Goal: Navigation & Orientation: Find specific page/section

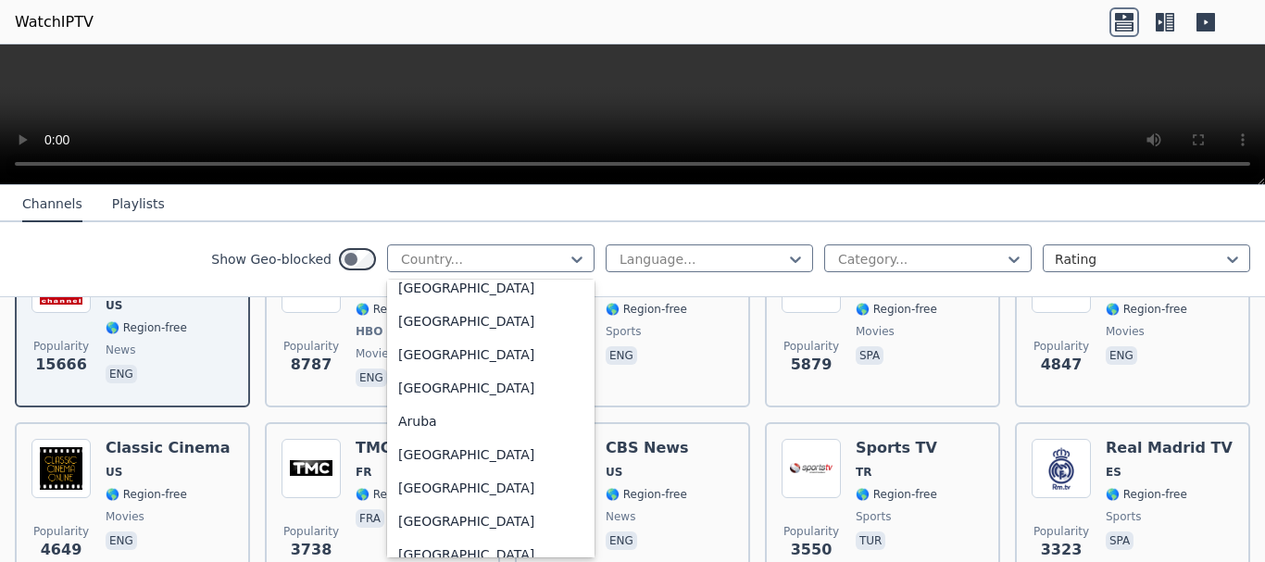
scroll to position [278, 0]
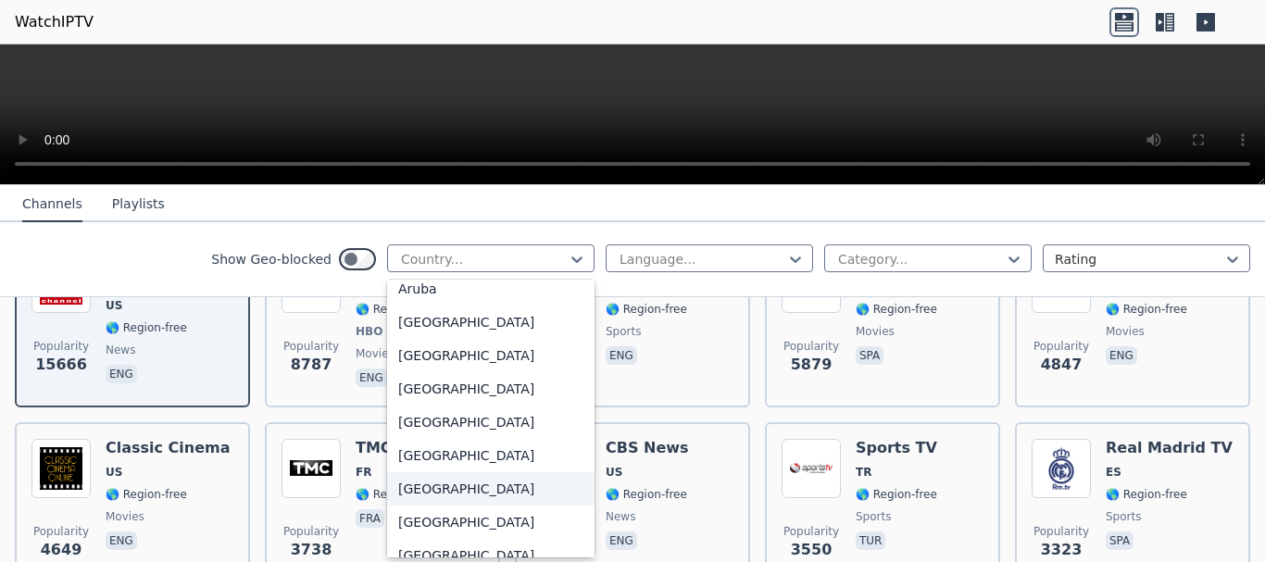
click at [428, 483] on div "Bangladesh" at bounding box center [490, 488] width 207 height 33
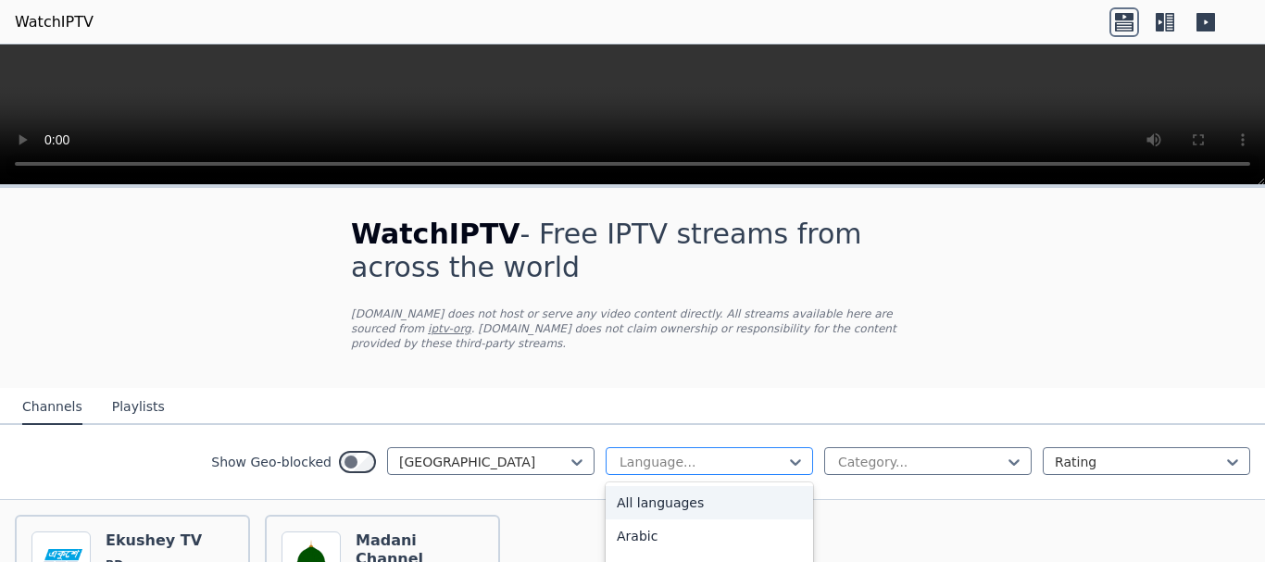
click at [676, 453] on div at bounding box center [702, 462] width 169 height 19
click at [874, 453] on div at bounding box center [920, 462] width 169 height 19
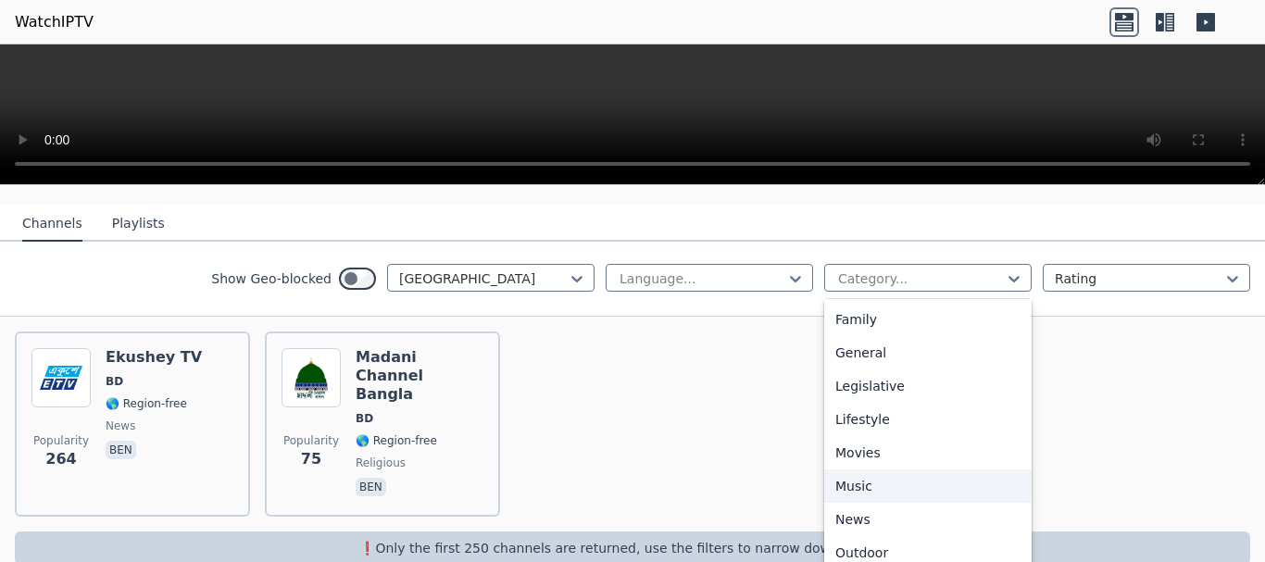
scroll to position [630, 0]
click at [860, 473] on div "Sports" at bounding box center [927, 489] width 207 height 33
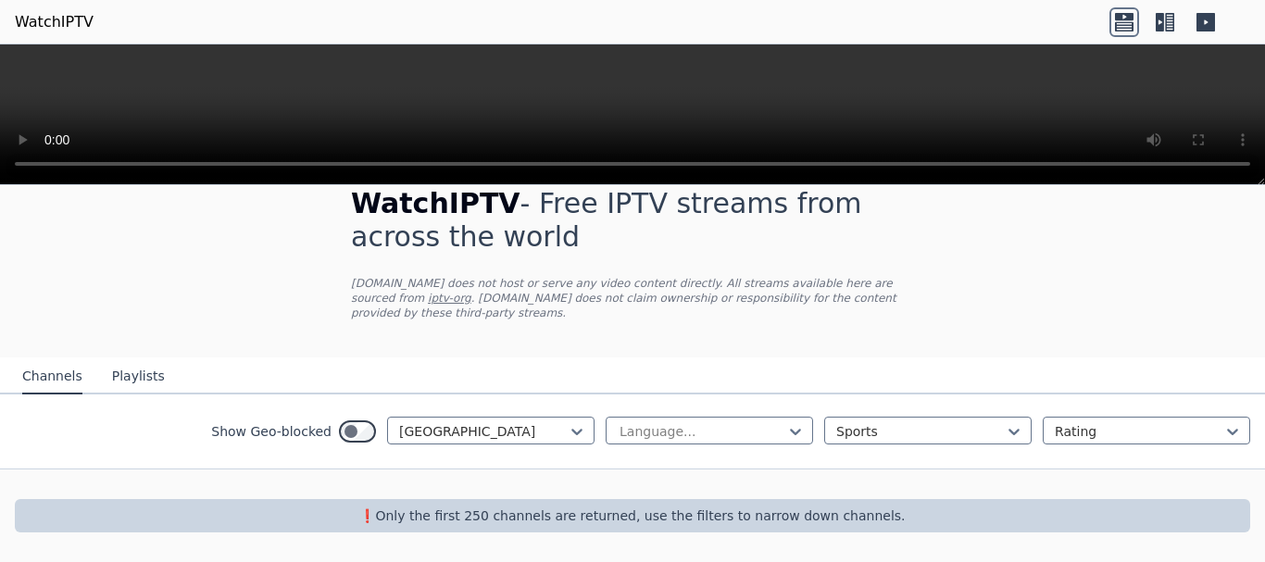
scroll to position [16, 0]
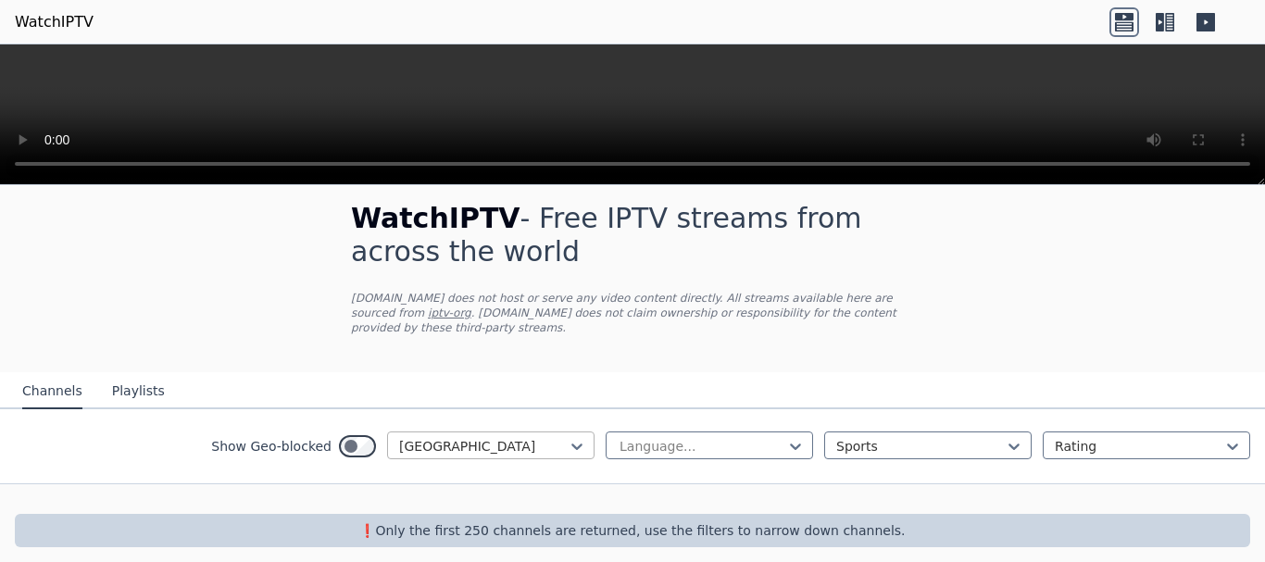
click at [508, 437] on div at bounding box center [483, 446] width 169 height 19
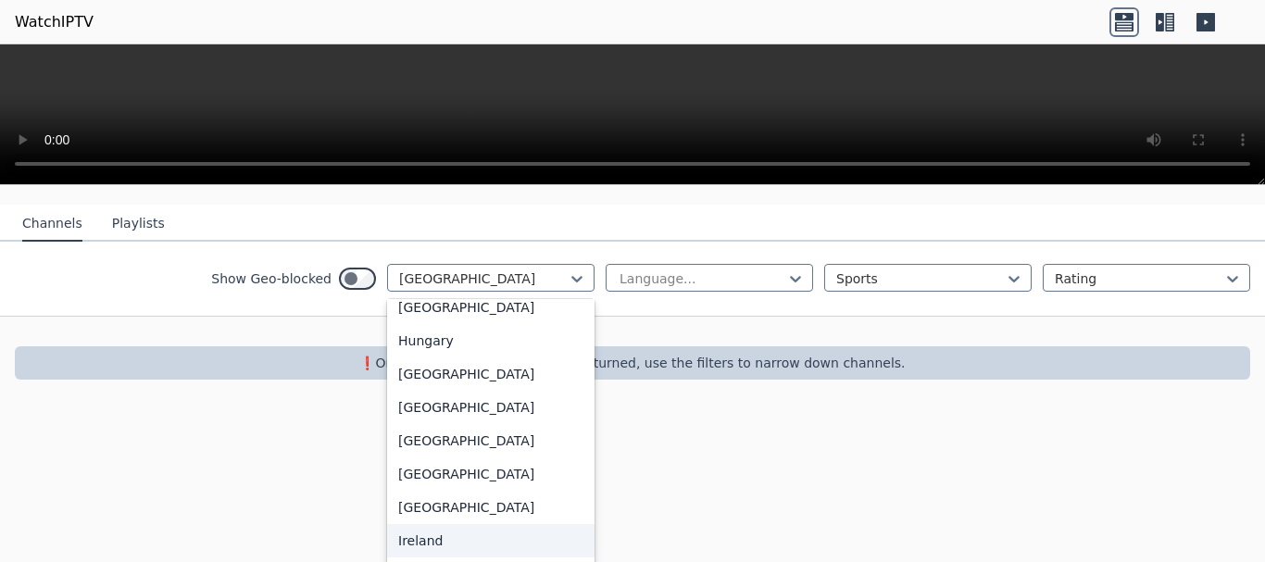
scroll to position [2738, 0]
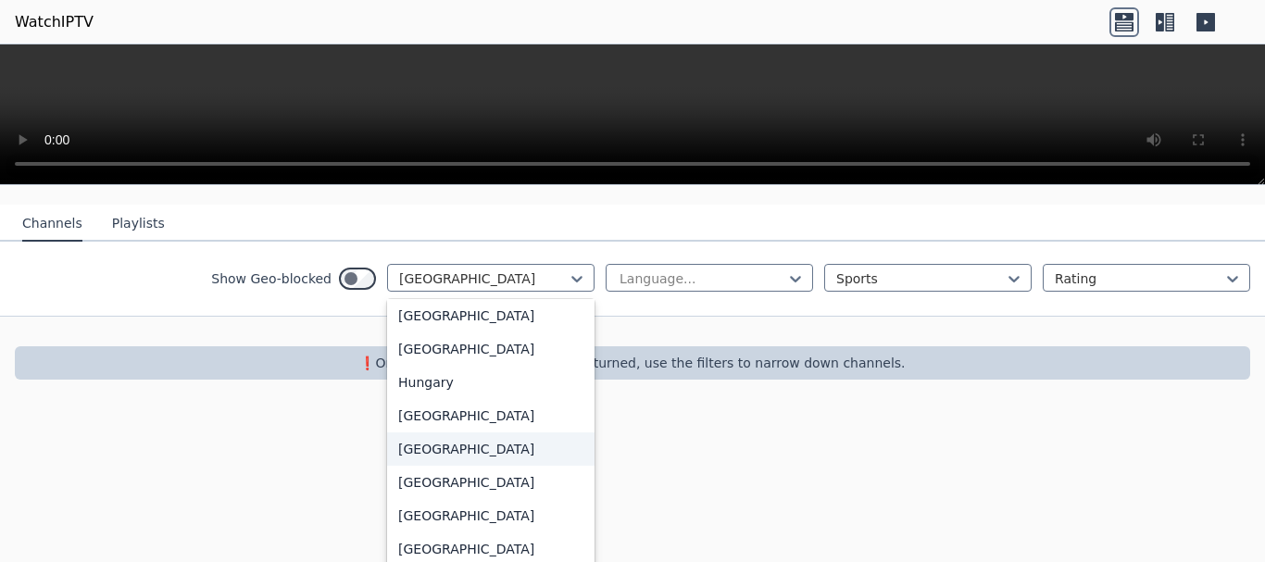
click at [430, 446] on div "[GEOGRAPHIC_DATA]" at bounding box center [490, 449] width 207 height 33
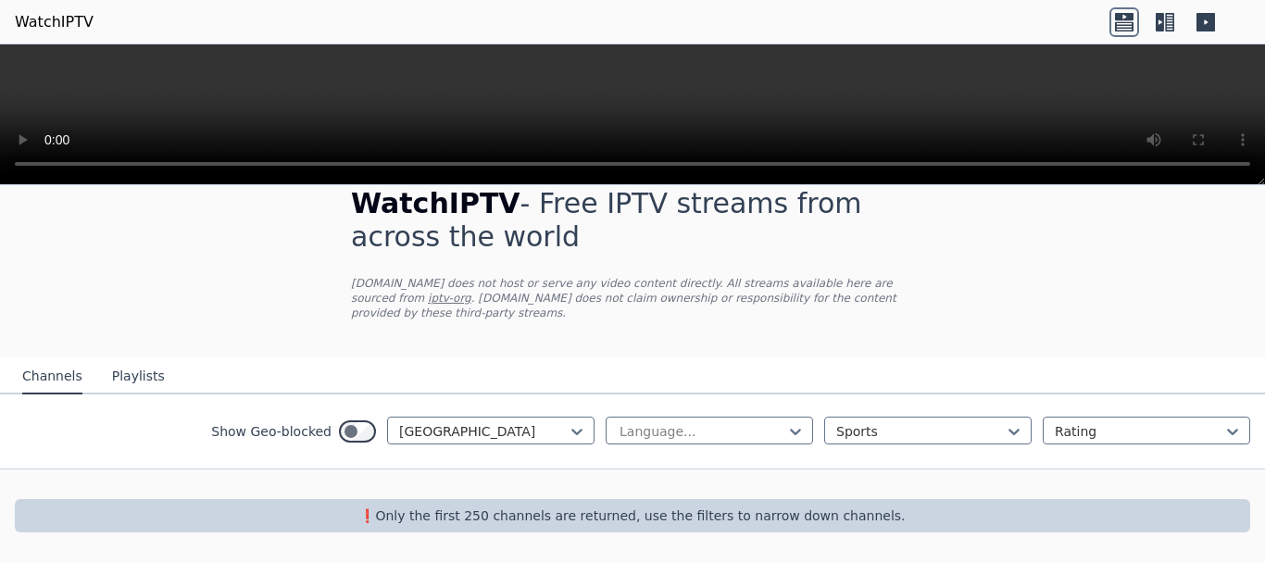
scroll to position [16, 0]
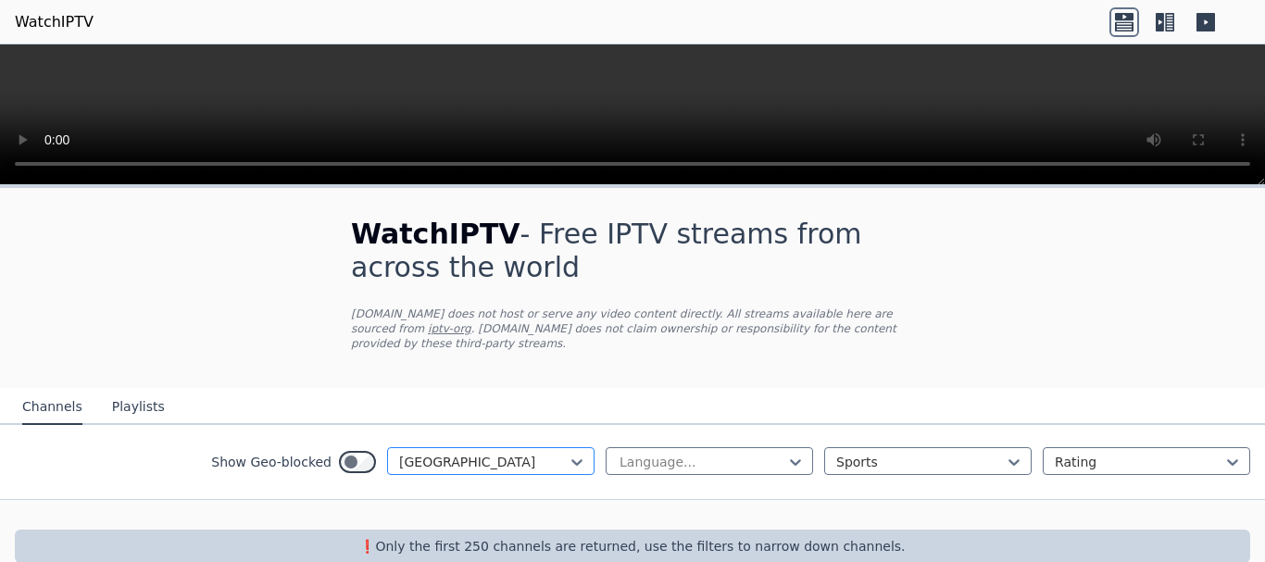
scroll to position [16, 0]
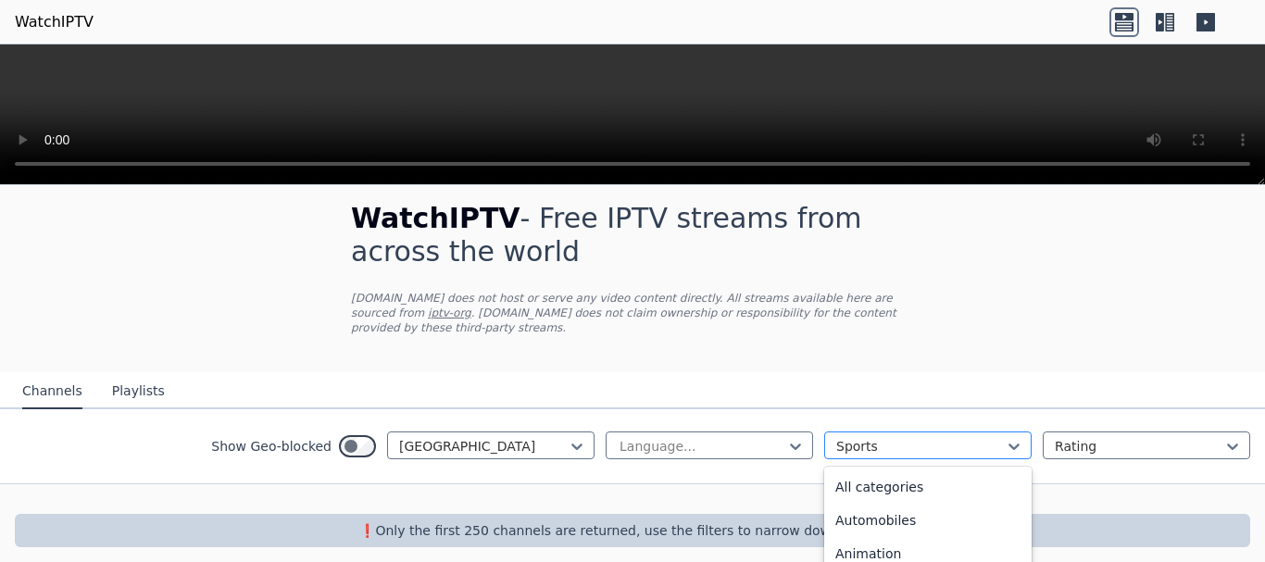
click at [860, 437] on div at bounding box center [920, 446] width 169 height 19
click at [863, 500] on div "Outdoor" at bounding box center [927, 516] width 207 height 33
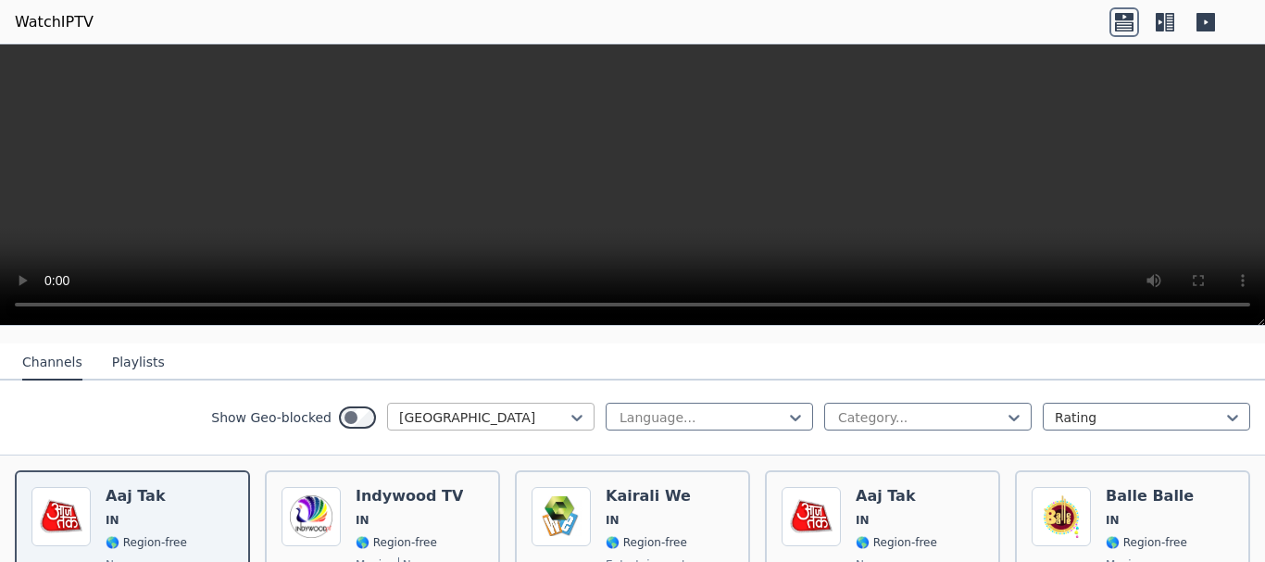
scroll to position [278, 0]
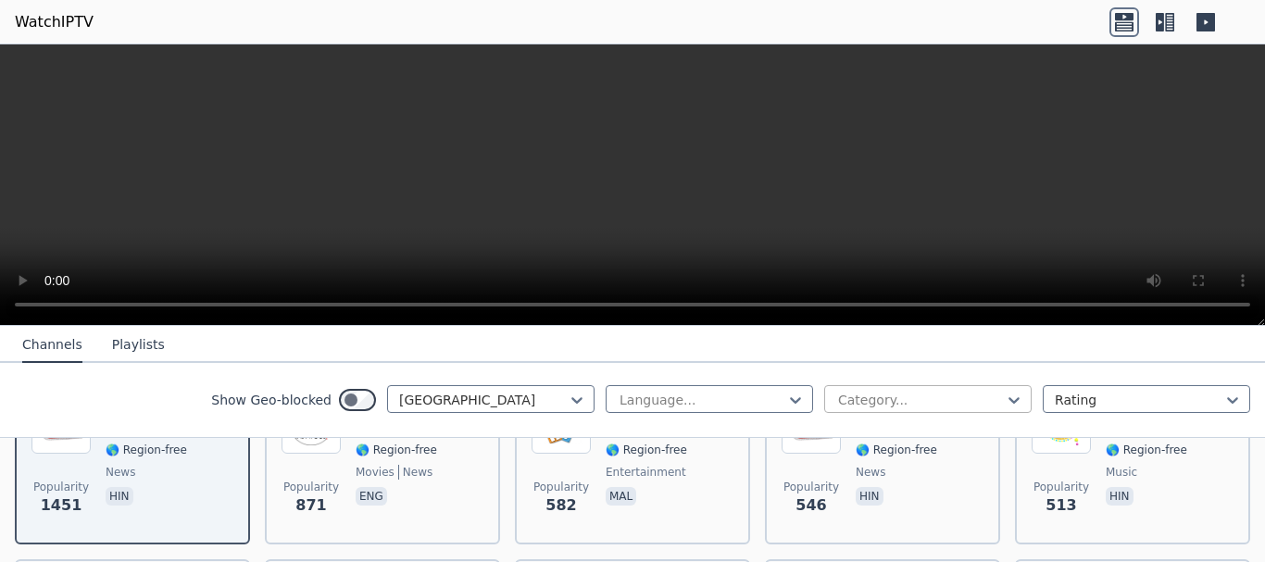
click at [867, 398] on div at bounding box center [920, 400] width 169 height 19
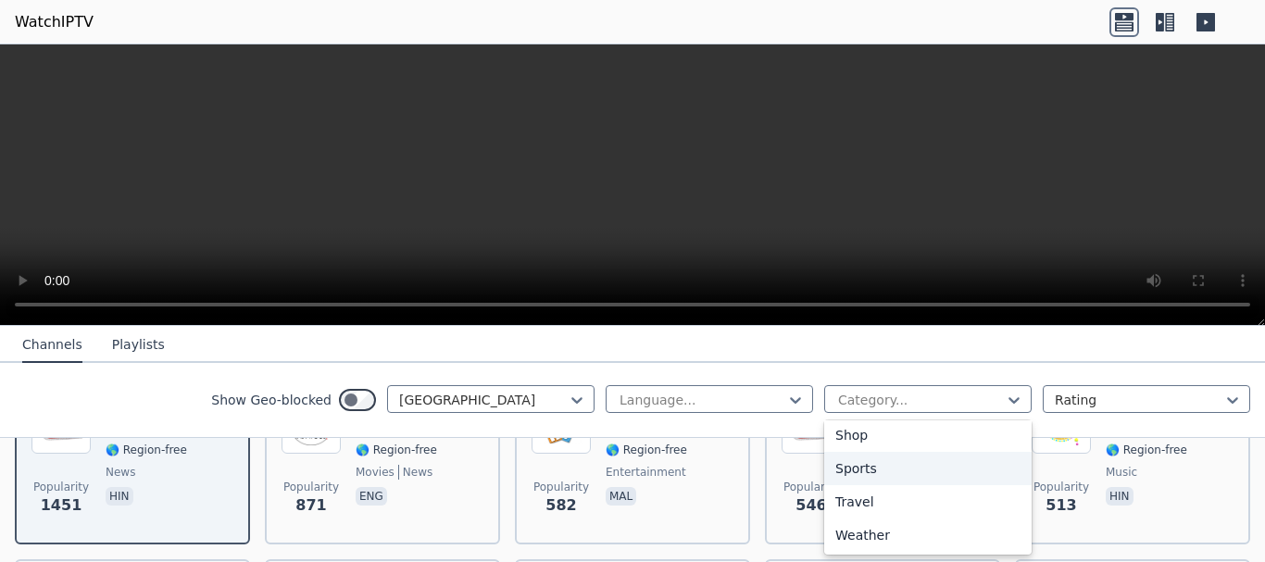
click at [845, 464] on div "Sports" at bounding box center [927, 468] width 207 height 33
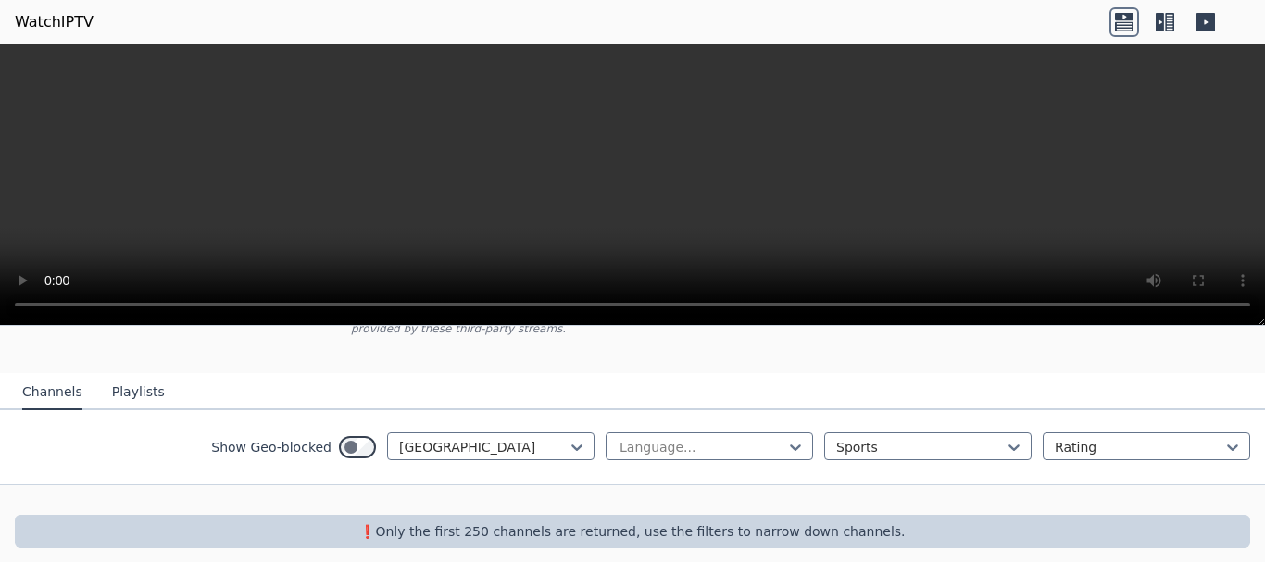
click at [120, 387] on button "Playlists" at bounding box center [138, 392] width 53 height 35
